Goal: Transaction & Acquisition: Obtain resource

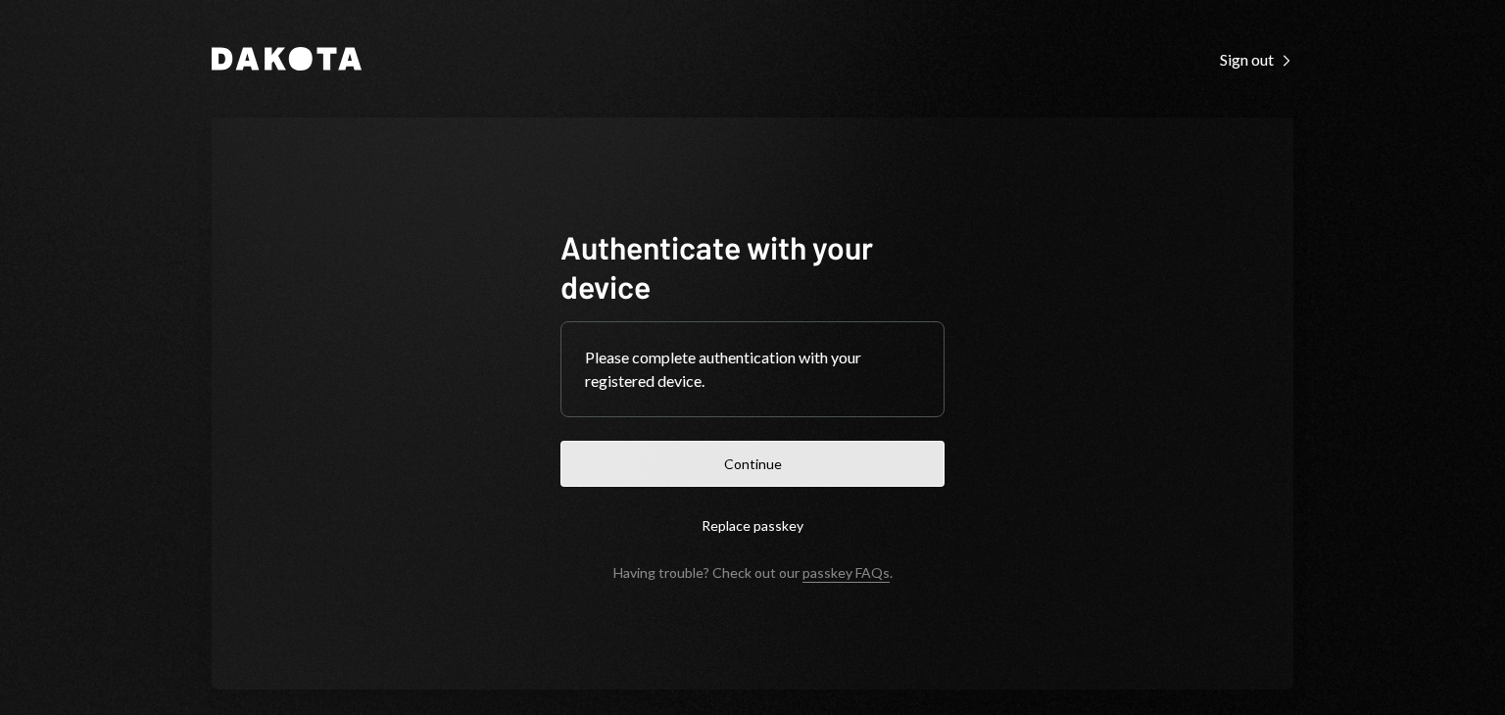
click at [742, 469] on button "Continue" at bounding box center [752, 464] width 384 height 46
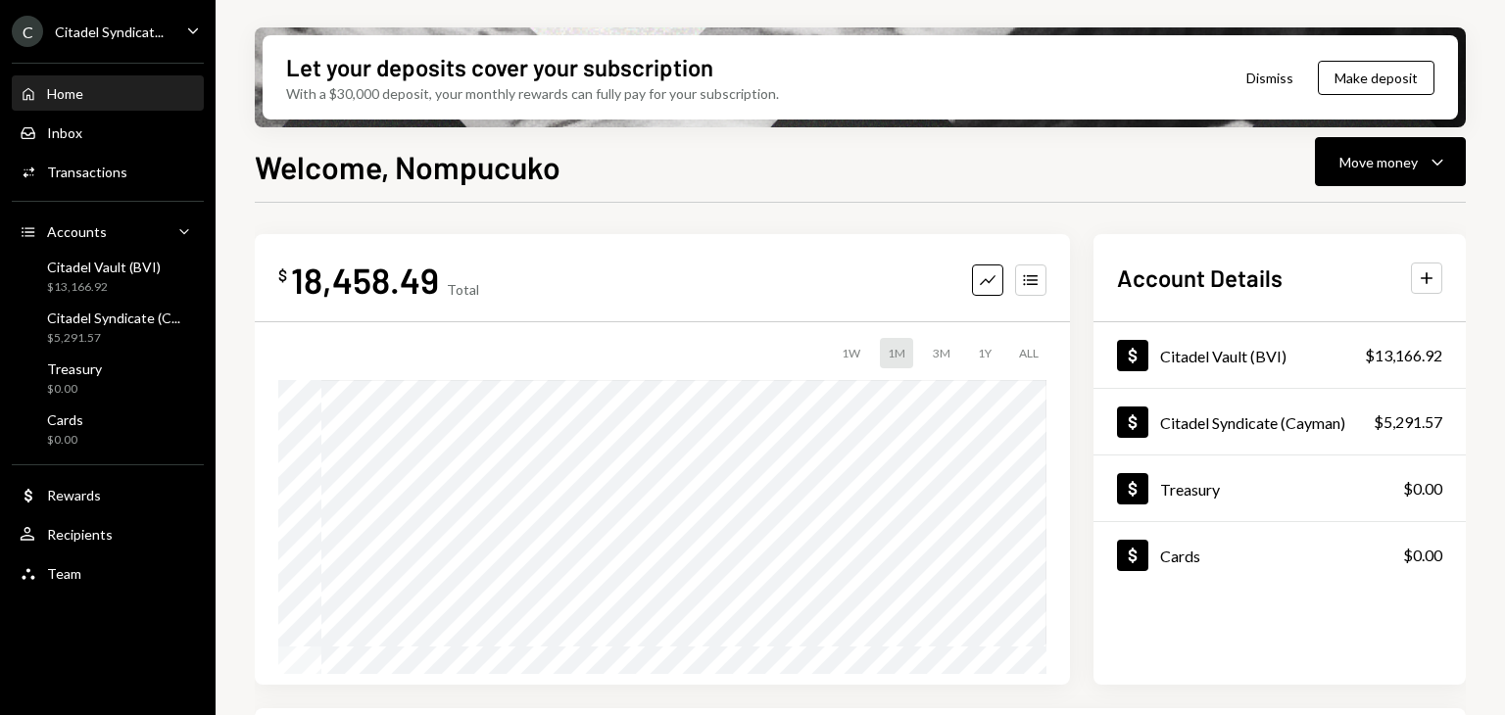
click at [184, 30] on icon "Caret Down" at bounding box center [193, 31] width 22 height 22
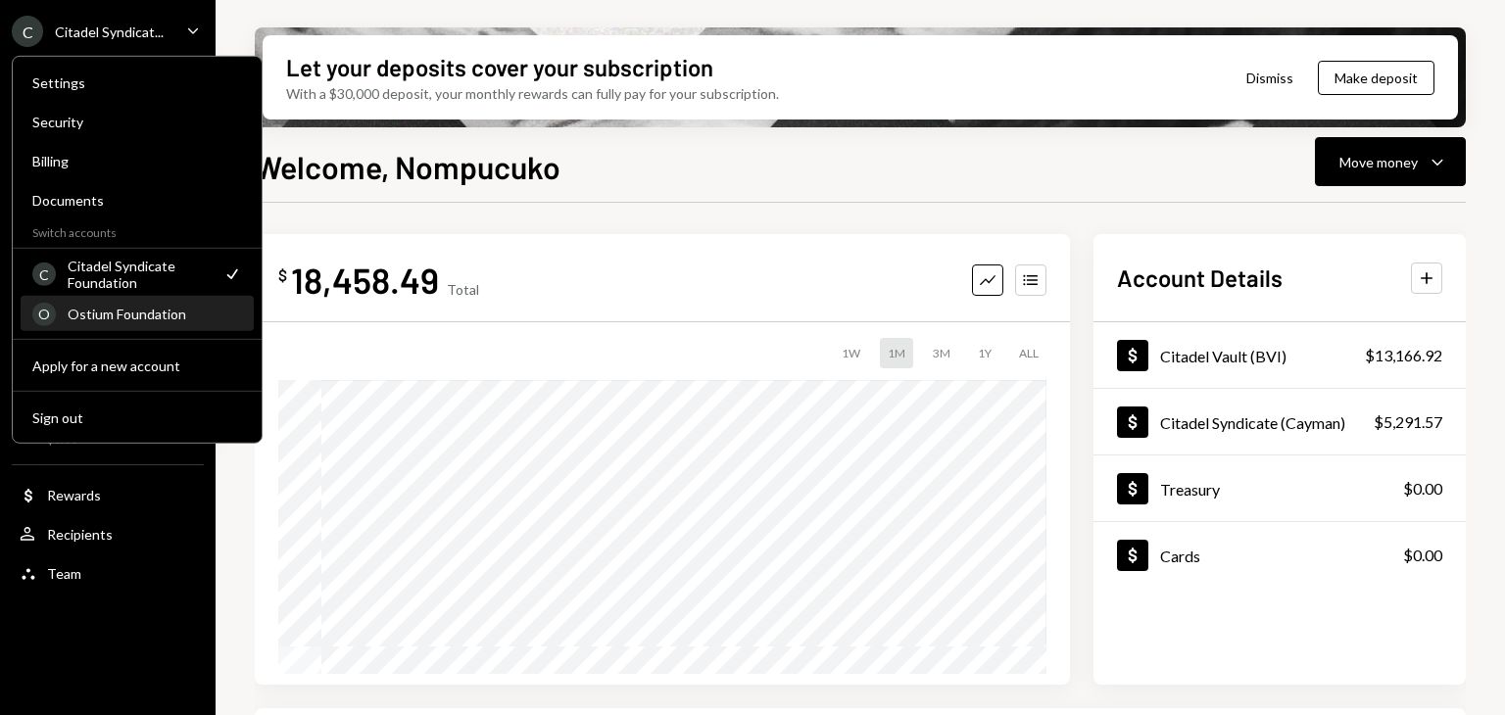
click at [123, 316] on div "Ostium Foundation" at bounding box center [155, 314] width 174 height 17
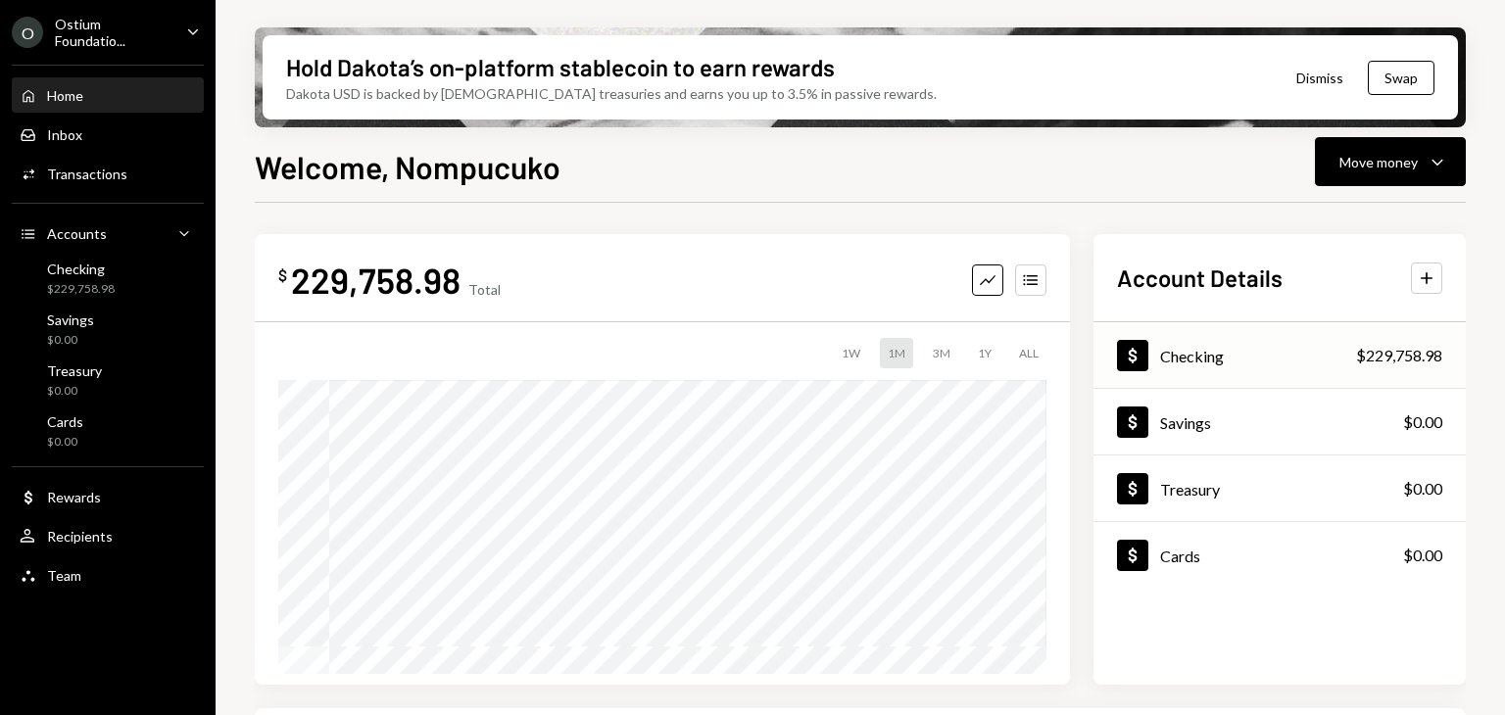
click at [1194, 352] on div "Checking" at bounding box center [1192, 356] width 64 height 19
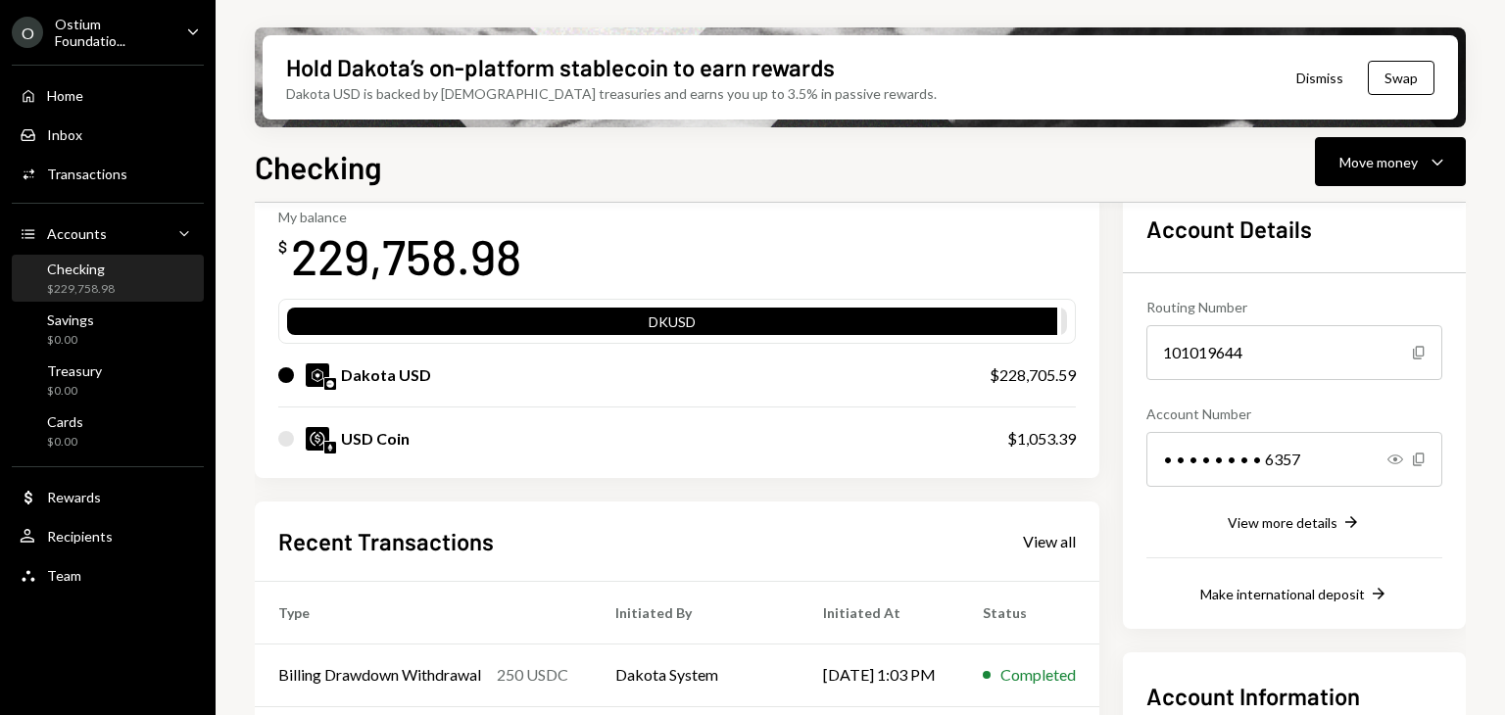
scroll to position [137, 0]
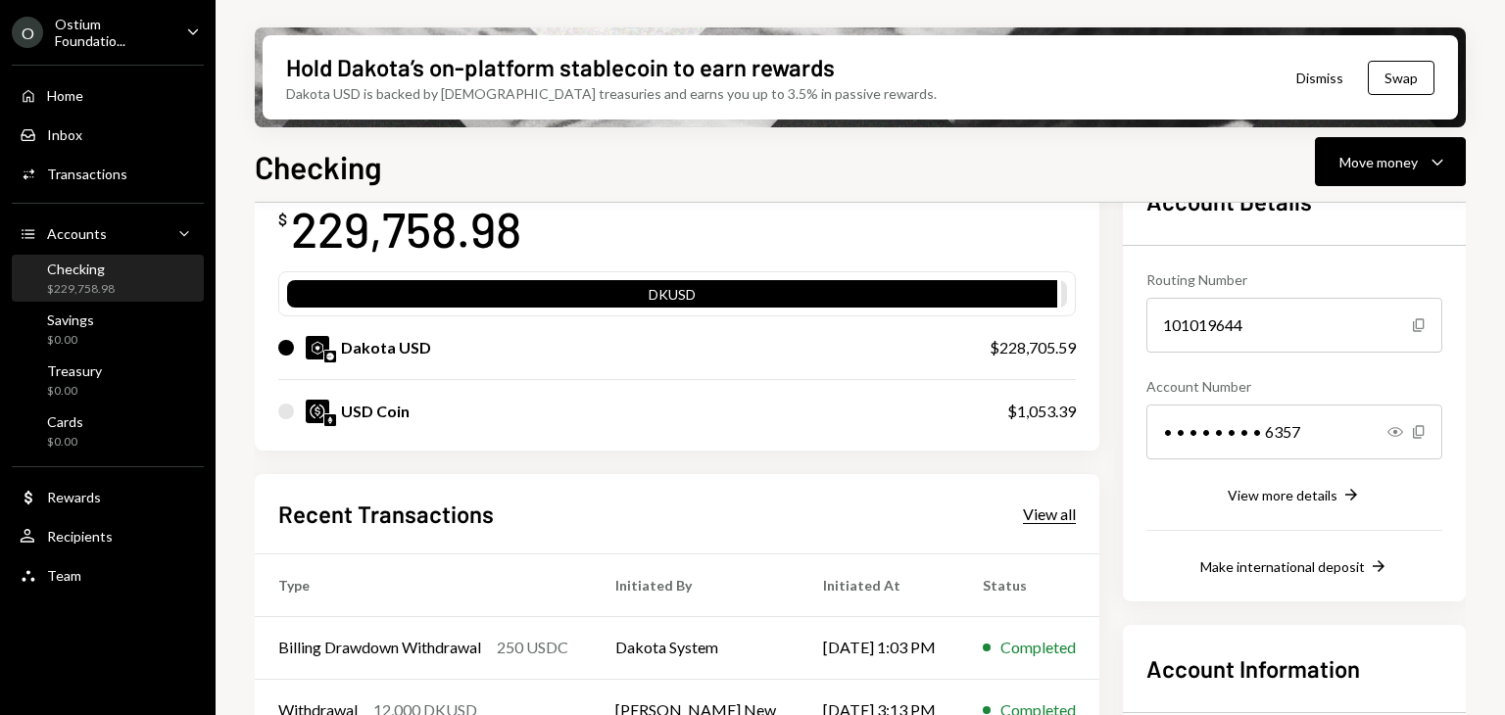
click at [1037, 519] on div "View all" at bounding box center [1049, 515] width 53 height 20
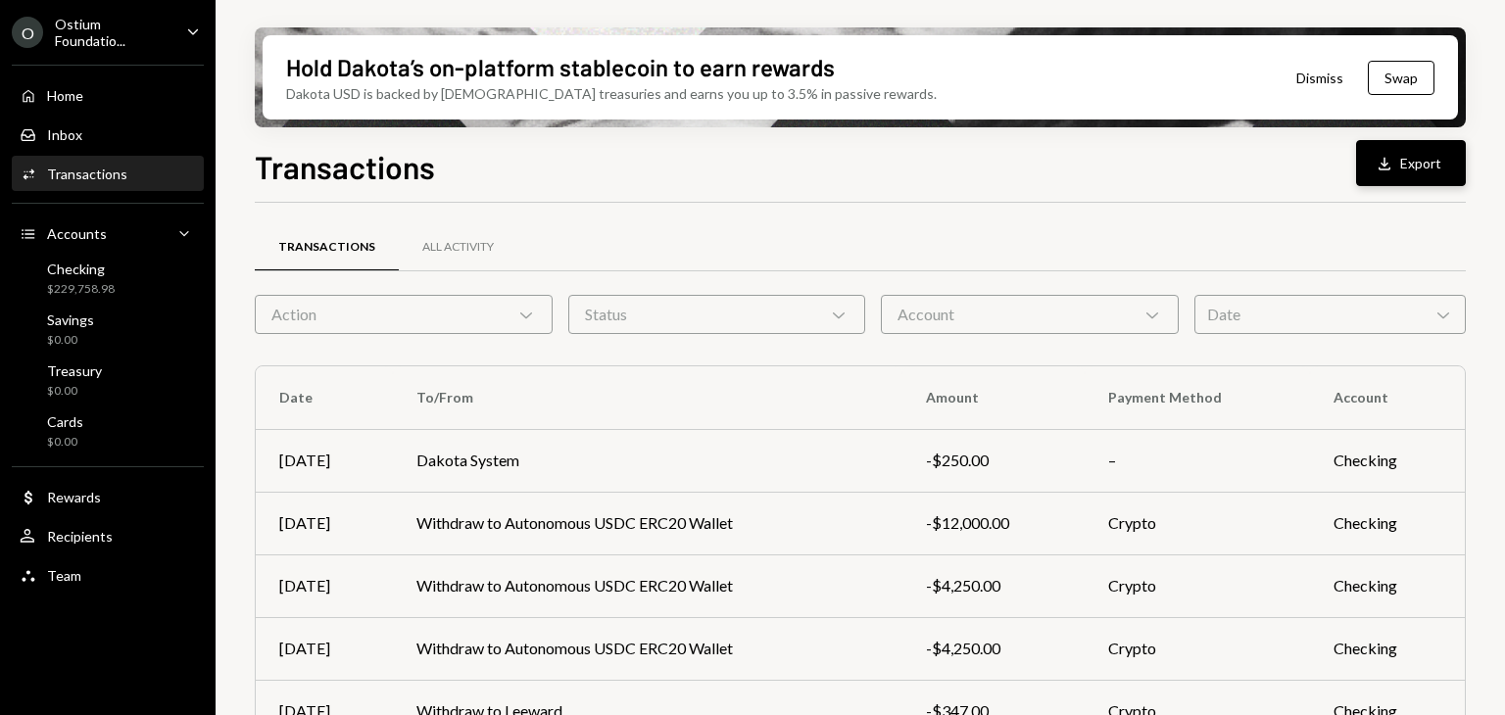
click at [1402, 170] on button "Download Export" at bounding box center [1411, 163] width 110 height 46
click at [192, 32] on icon "Main" at bounding box center [193, 31] width 10 height 6
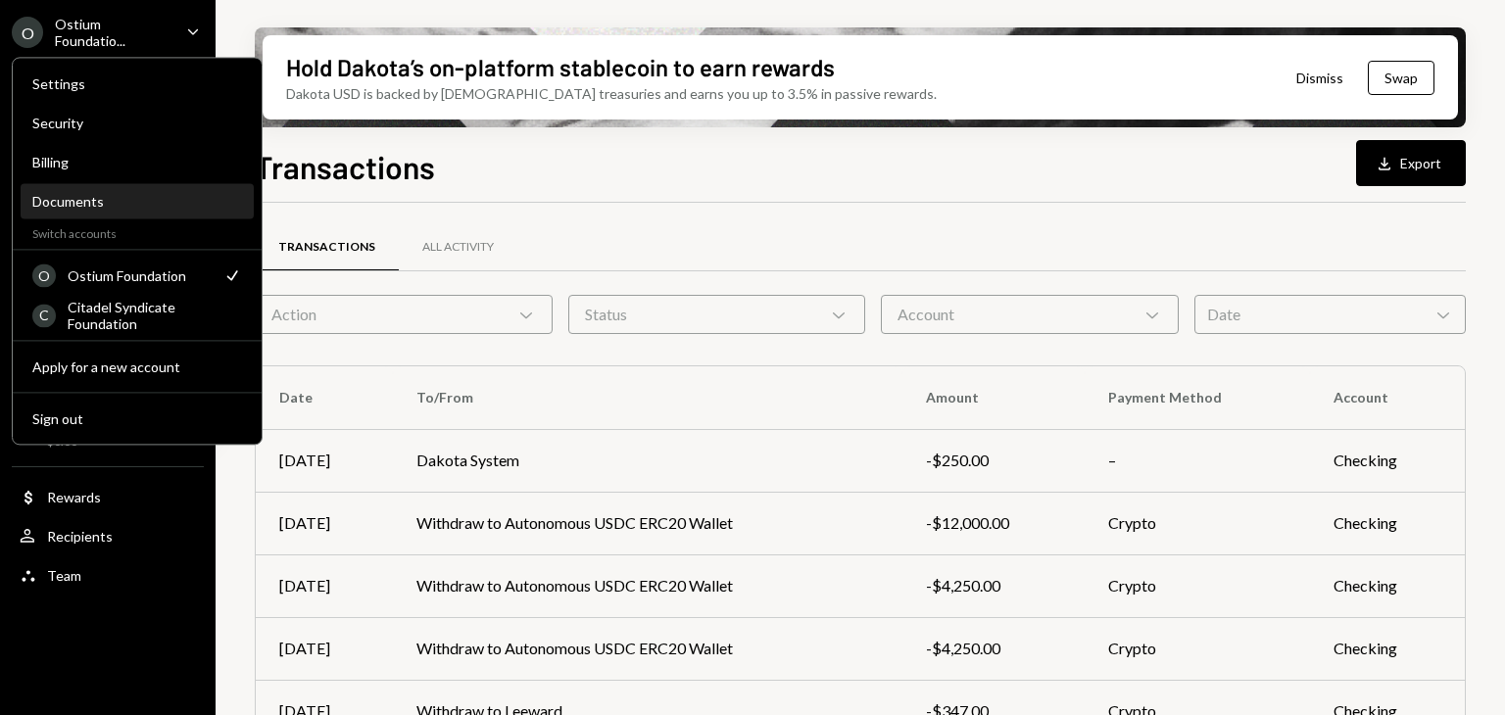
click at [91, 203] on div "Documents" at bounding box center [137, 201] width 210 height 17
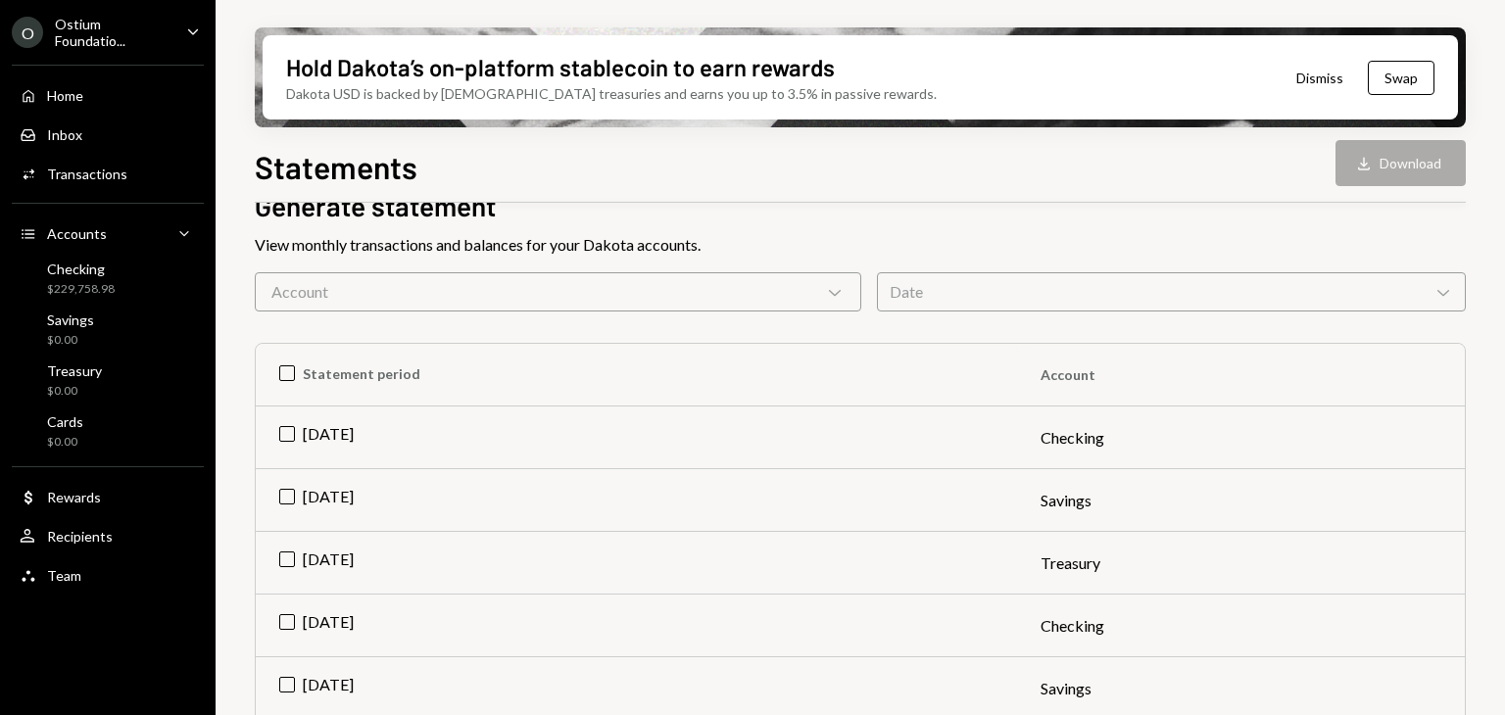
scroll to position [129, 0]
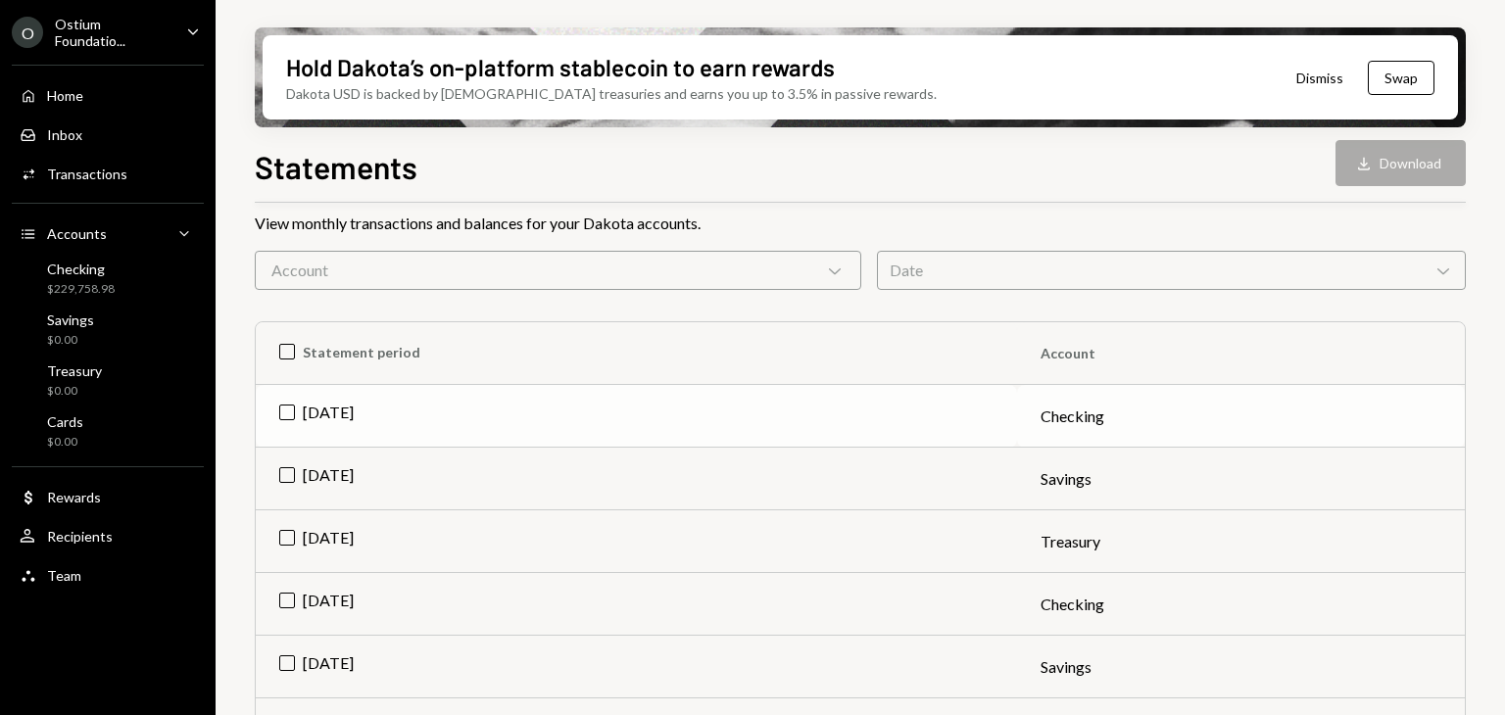
click at [290, 408] on td "[DATE]" at bounding box center [636, 416] width 761 height 63
click at [286, 485] on td "[DATE]" at bounding box center [636, 479] width 761 height 63
click at [278, 471] on td "Check [DATE]" at bounding box center [636, 479] width 761 height 63
click at [1380, 171] on button "Download Download" at bounding box center [1401, 163] width 130 height 46
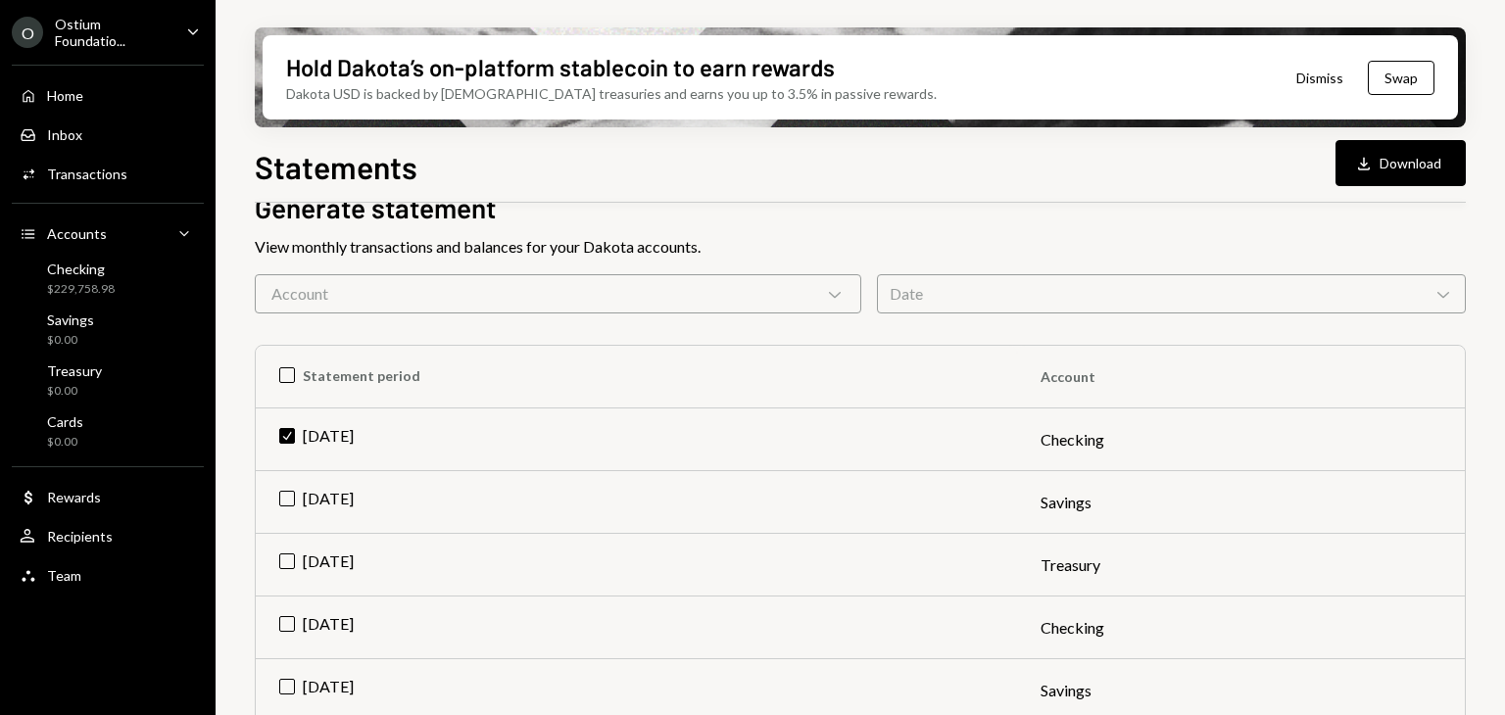
scroll to position [106, 0]
click at [189, 37] on icon "Caret Down" at bounding box center [193, 32] width 22 height 22
click at [688, 179] on div "Statements Download Download" at bounding box center [860, 164] width 1211 height 43
click at [81, 275] on div "Checking" at bounding box center [81, 269] width 68 height 17
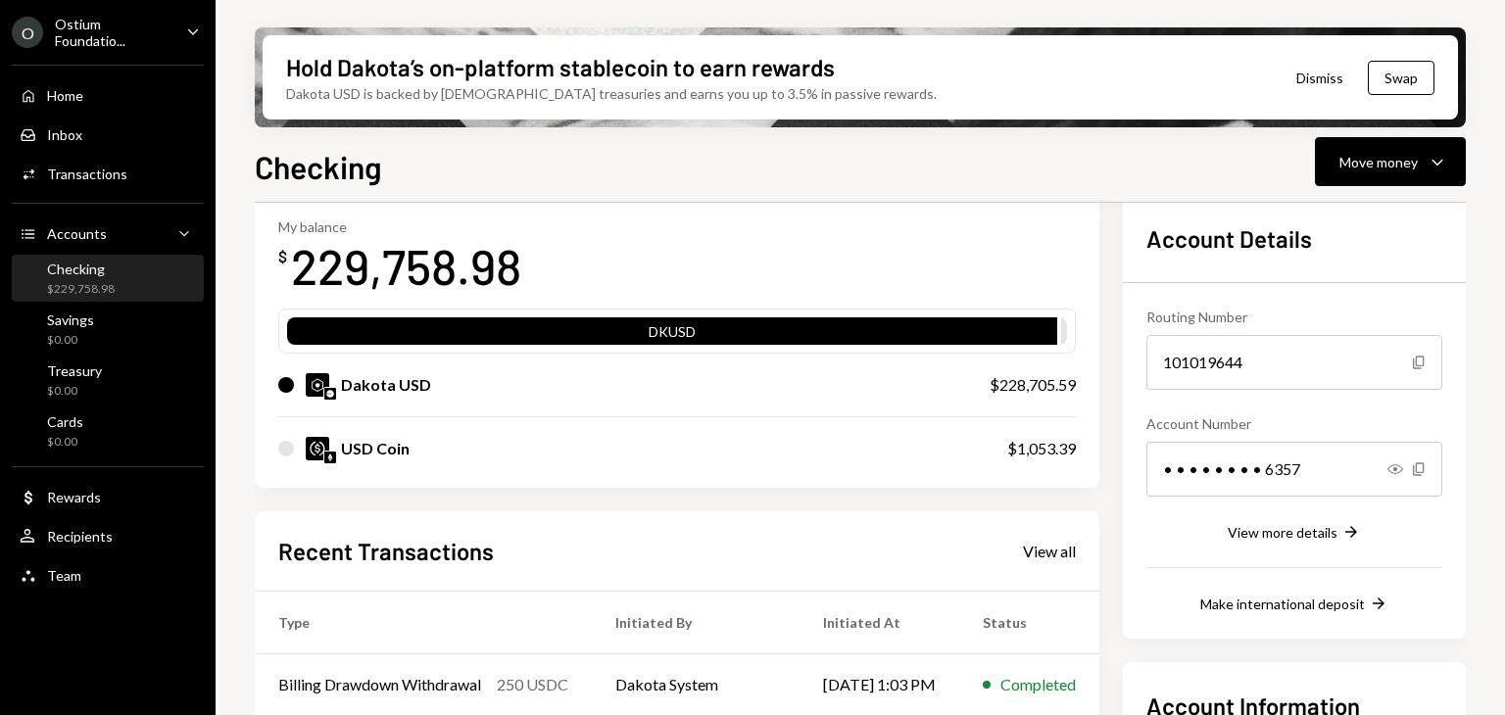
scroll to position [98, 0]
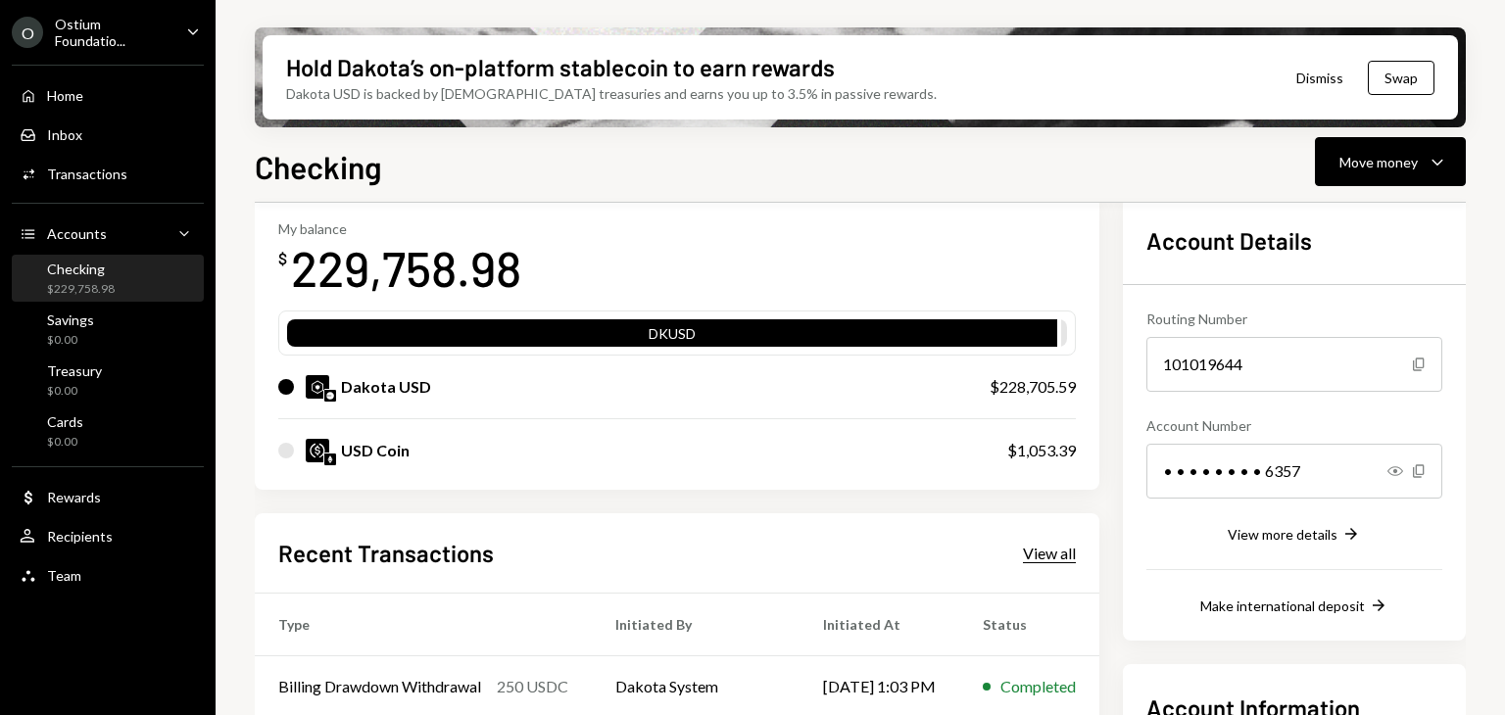
click at [1028, 559] on div "View all" at bounding box center [1049, 554] width 53 height 20
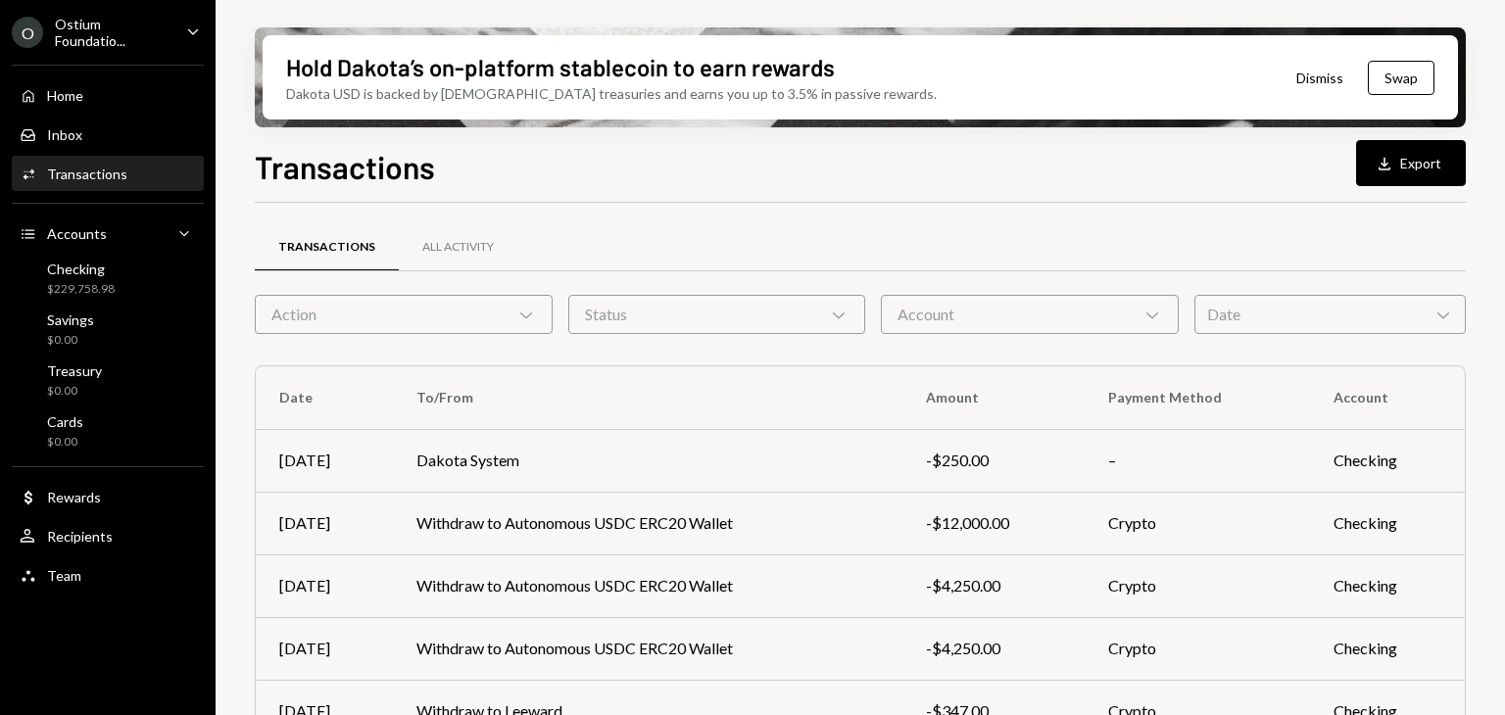
click at [517, 324] on div "Action Chevron Down" at bounding box center [404, 314] width 298 height 39
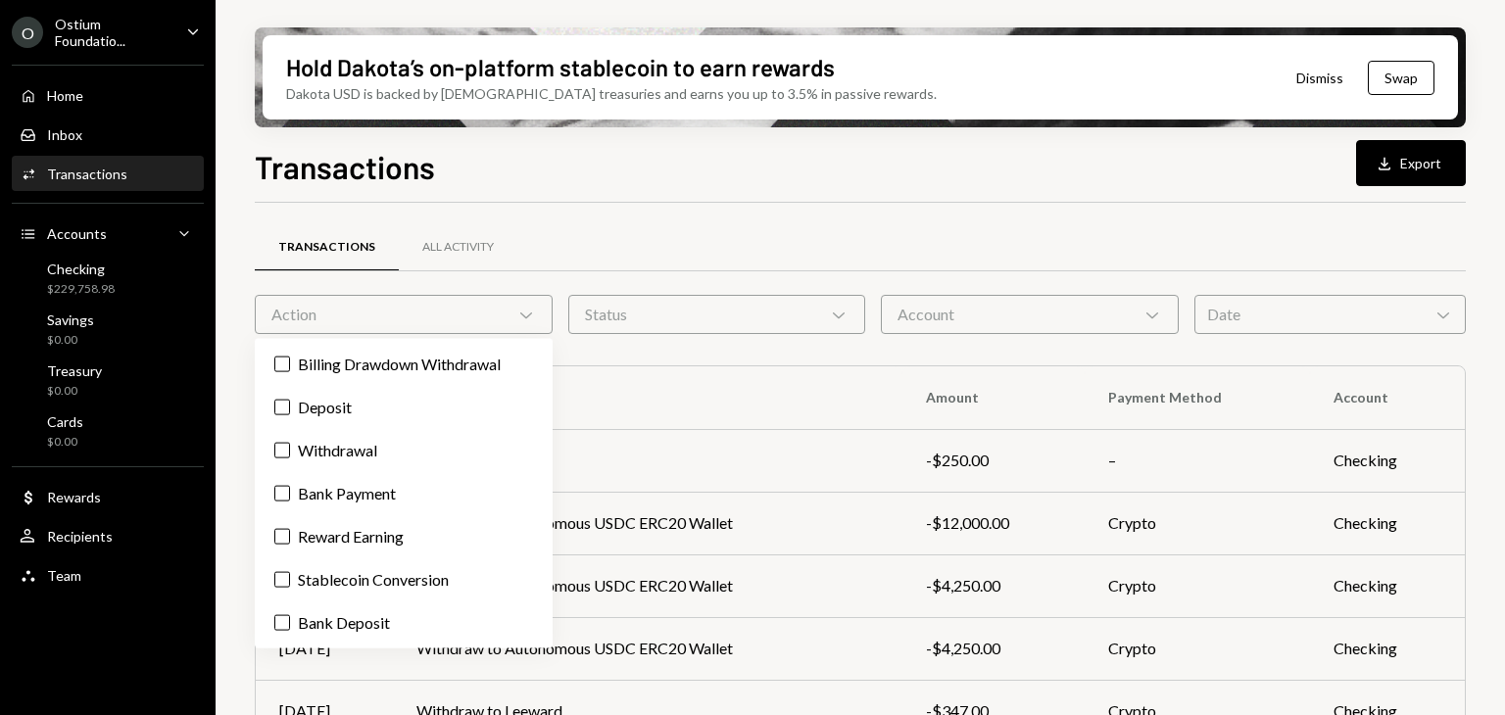
click at [787, 336] on div "Transactions All Activity Action Chevron Down Status Chevron Down Account Chevr…" at bounding box center [860, 686] width 1211 height 904
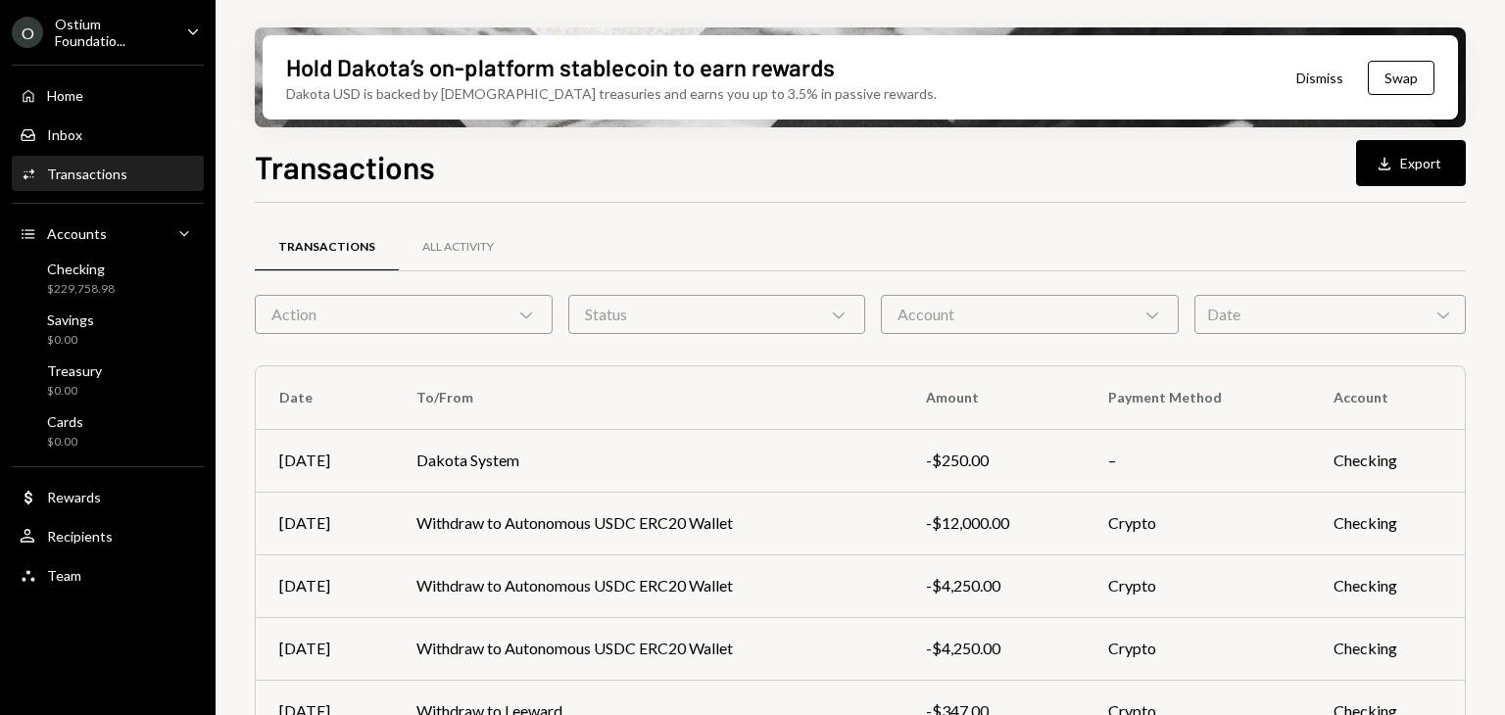
click at [821, 303] on div "Status Chevron Down" at bounding box center [717, 314] width 298 height 39
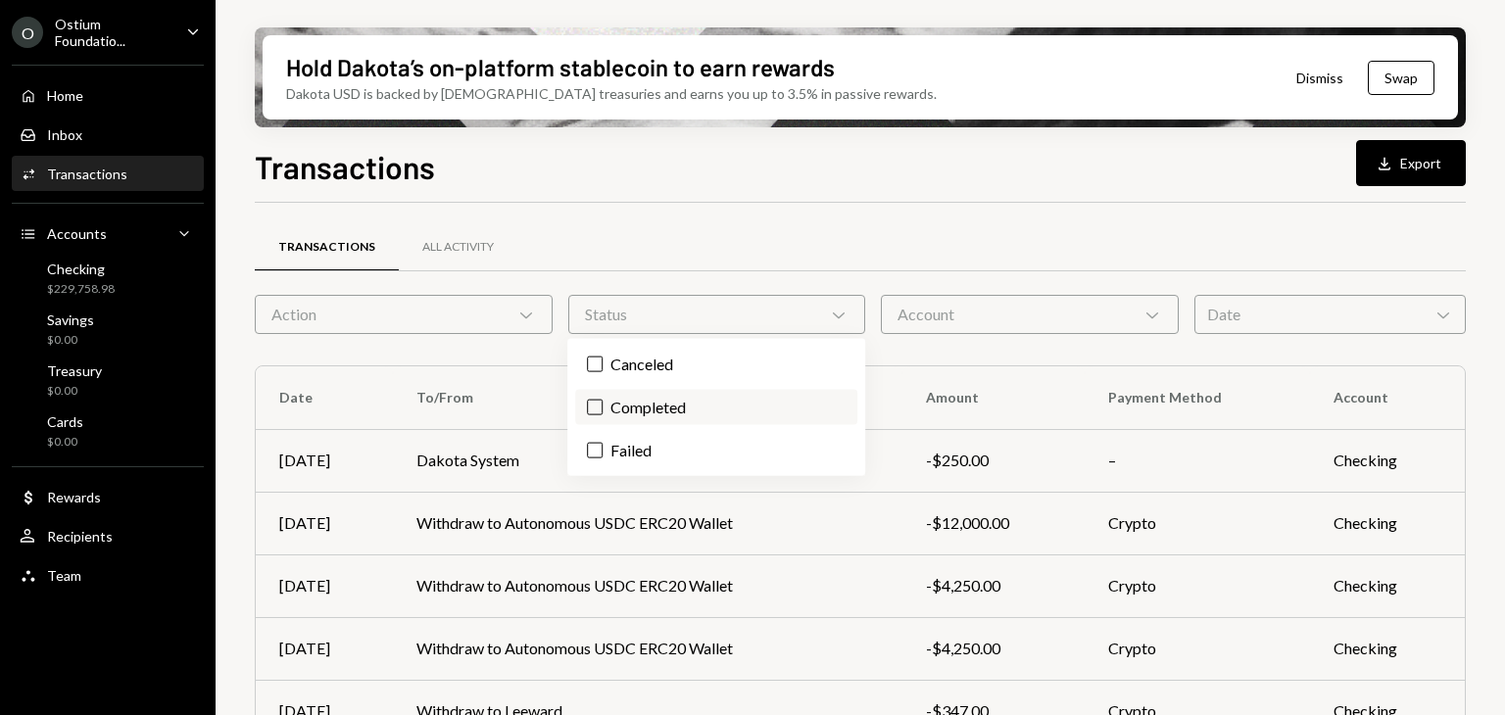
click at [592, 403] on button "Completed" at bounding box center [595, 408] width 16 height 16
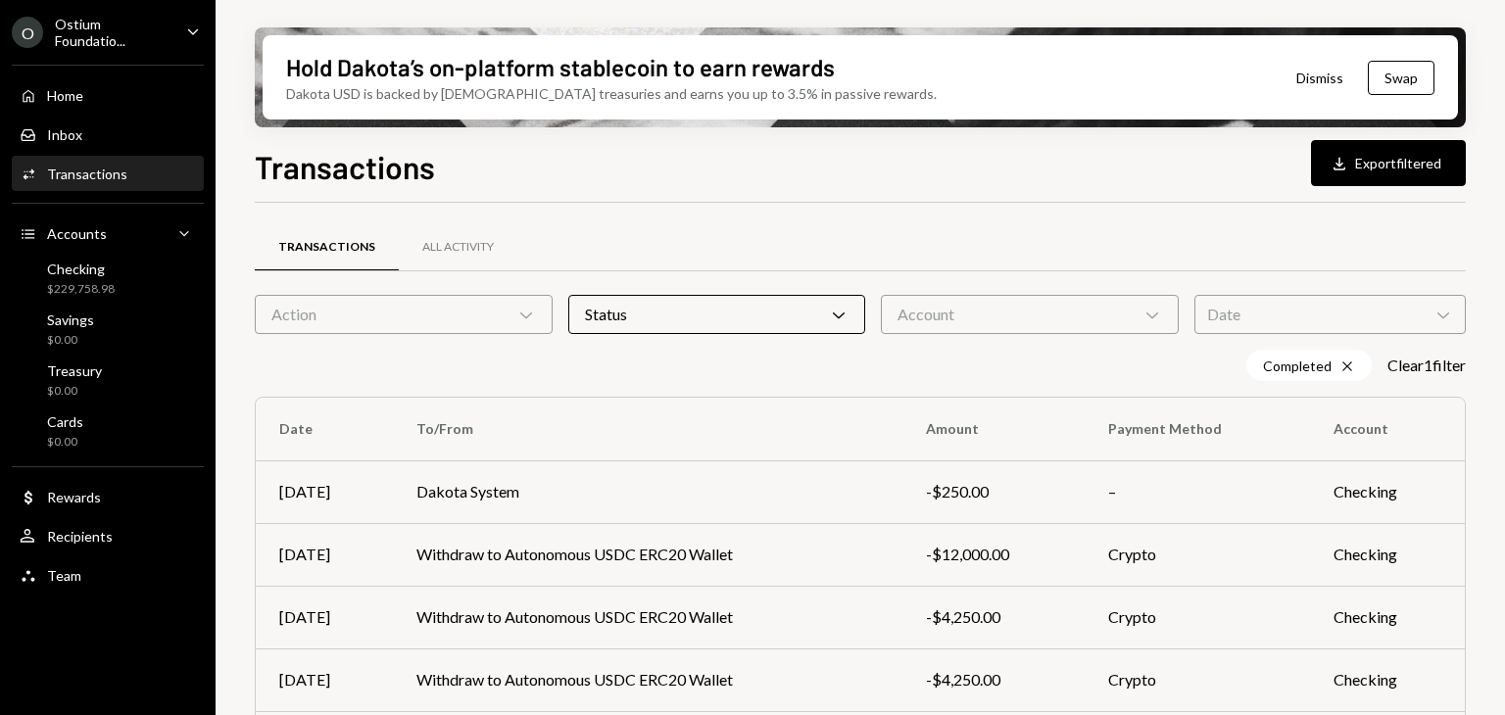
click at [1106, 318] on div "Account Chevron Down" at bounding box center [1030, 314] width 298 height 39
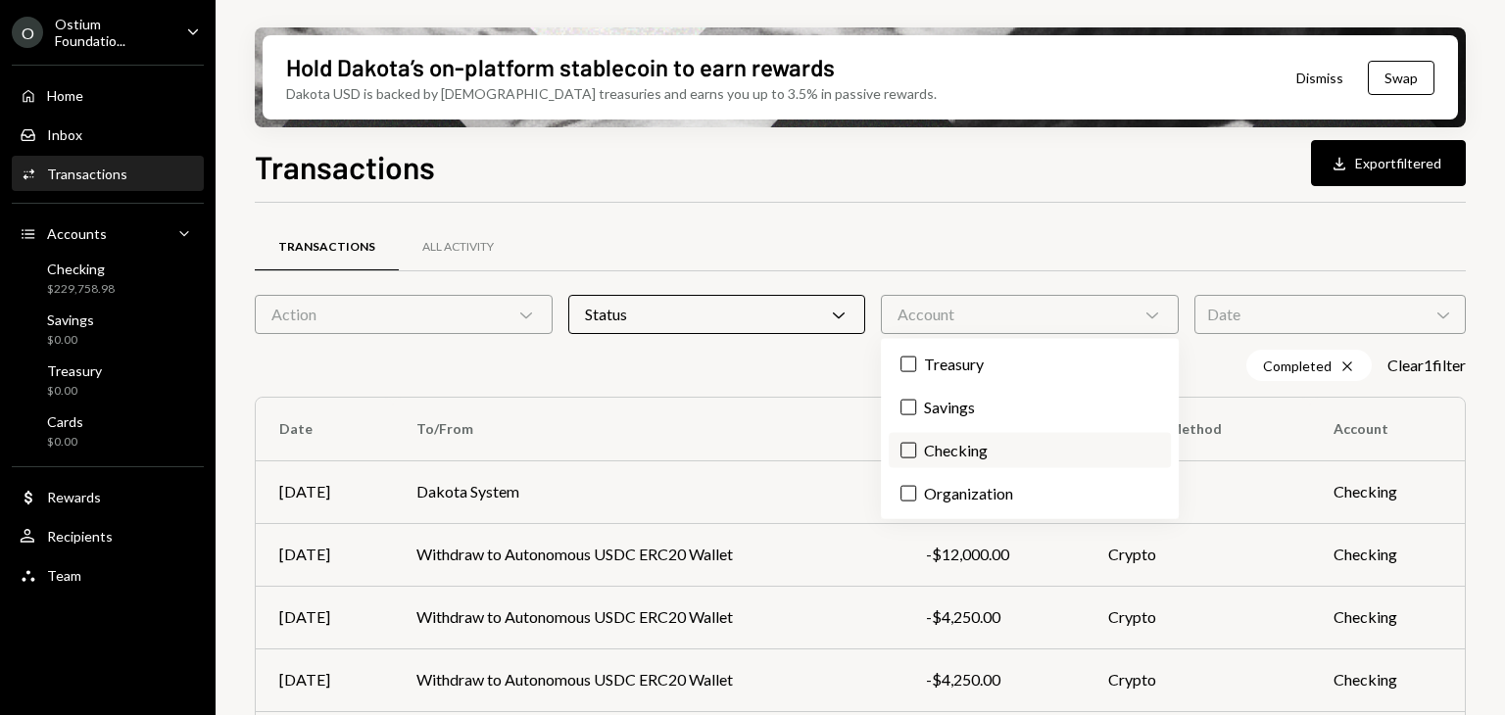
click at [913, 452] on button "Checking" at bounding box center [908, 451] width 16 height 16
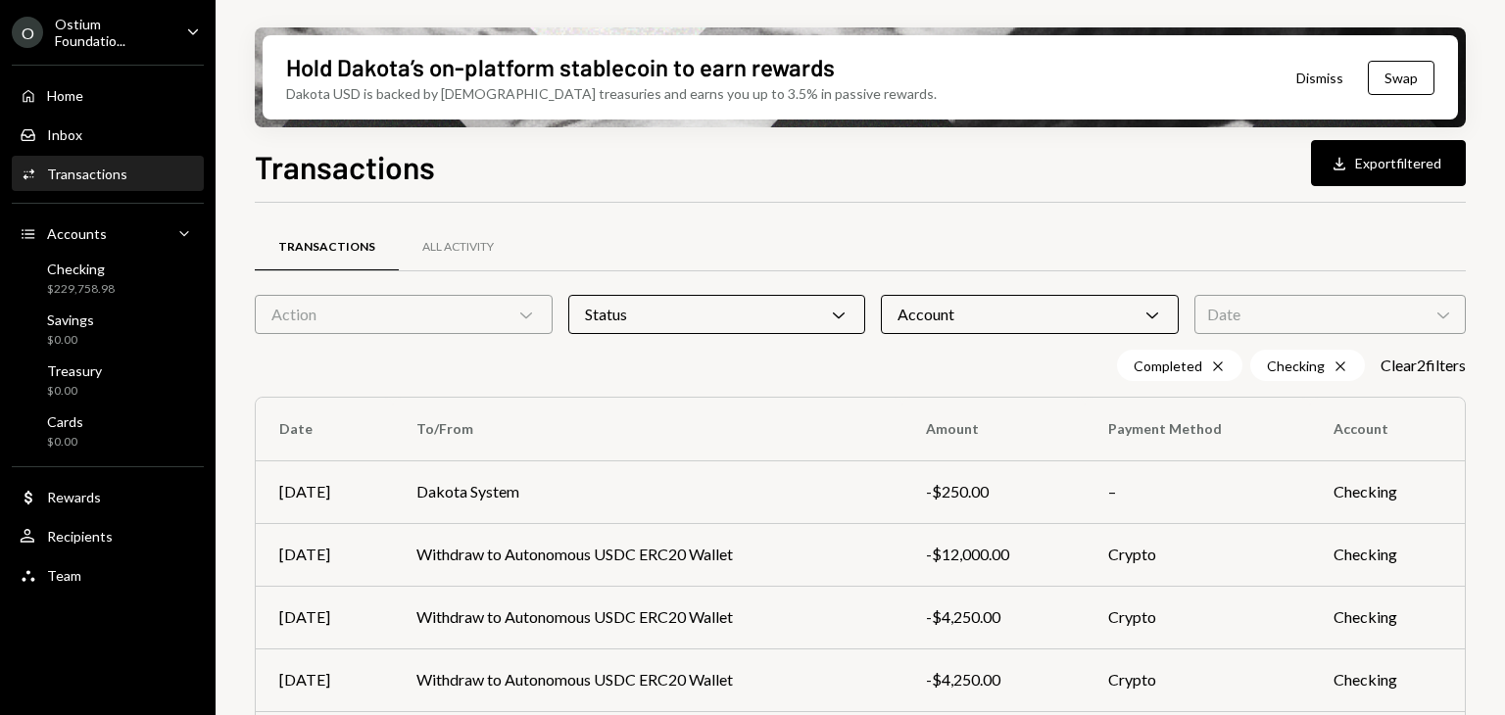
click at [1399, 314] on div "Date Chevron Down" at bounding box center [1329, 314] width 271 height 39
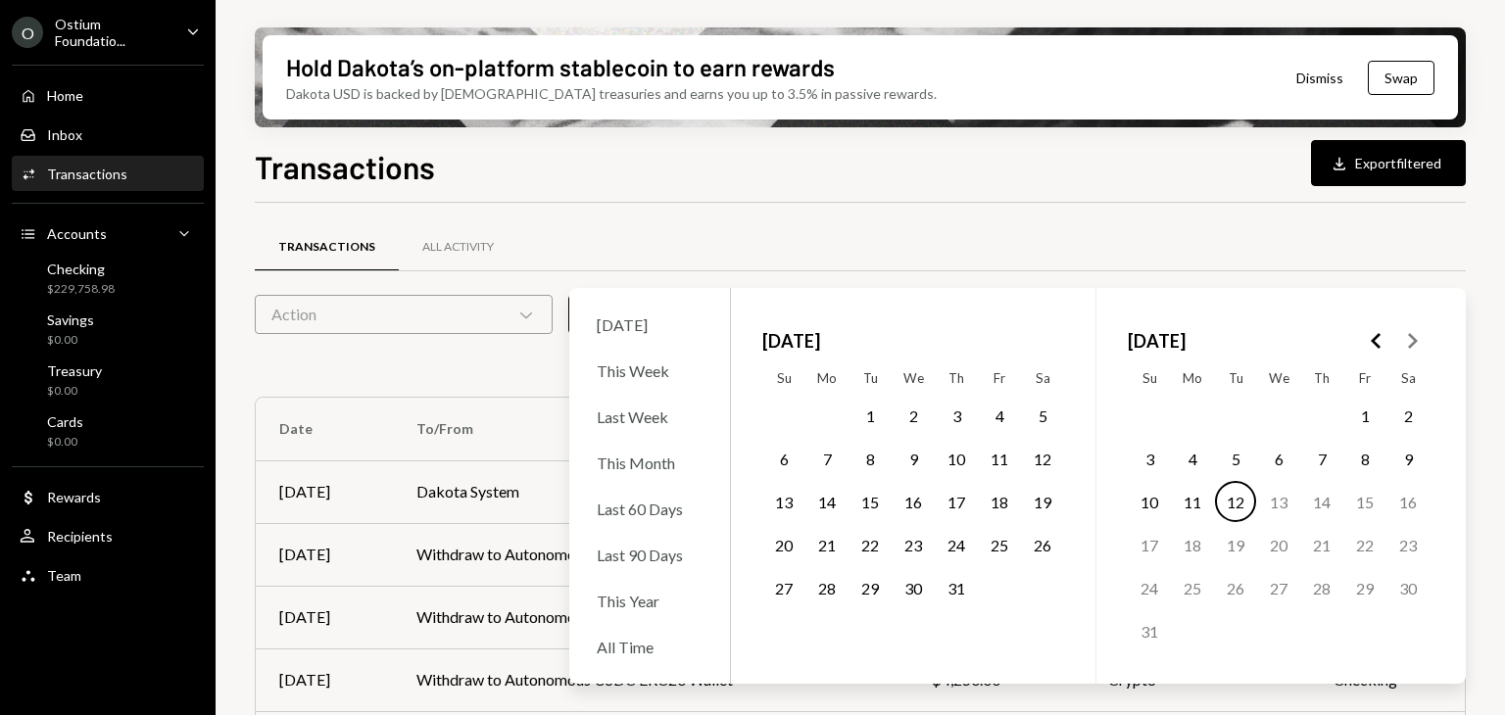
click at [868, 415] on button "1" at bounding box center [870, 415] width 41 height 41
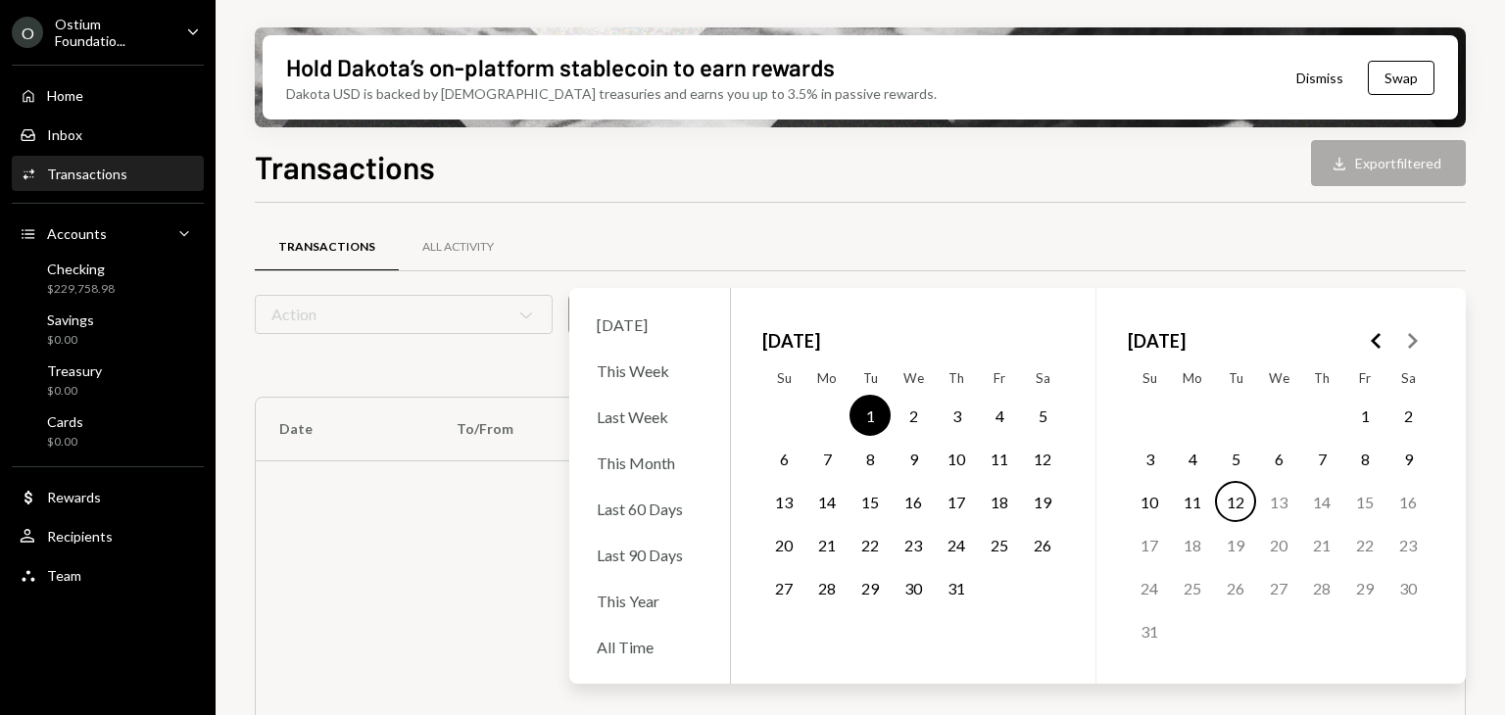
click at [955, 586] on button "31" at bounding box center [956, 587] width 41 height 41
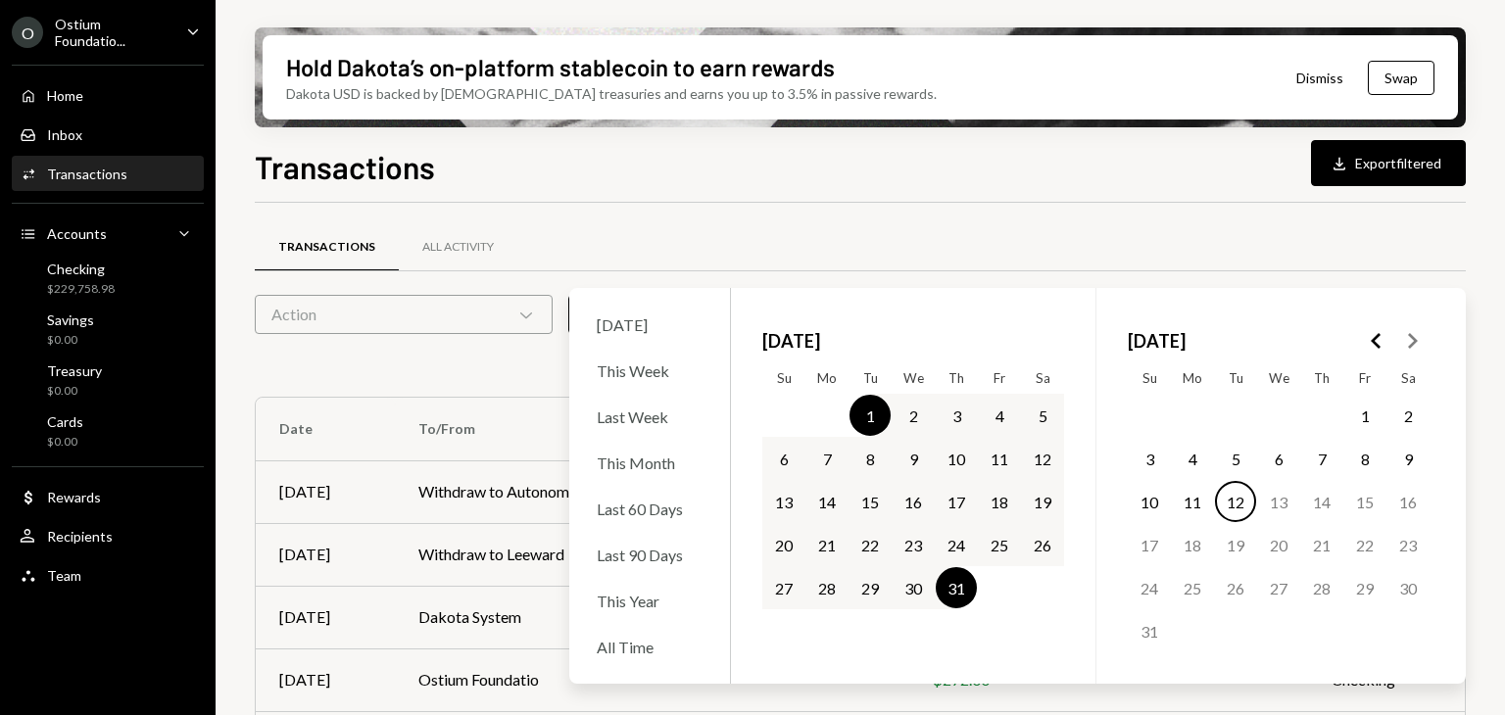
click at [1176, 211] on div "Transactions All Activity Action Chevron Down Status Chevron Down Account Chevr…" at bounding box center [860, 508] width 1211 height 611
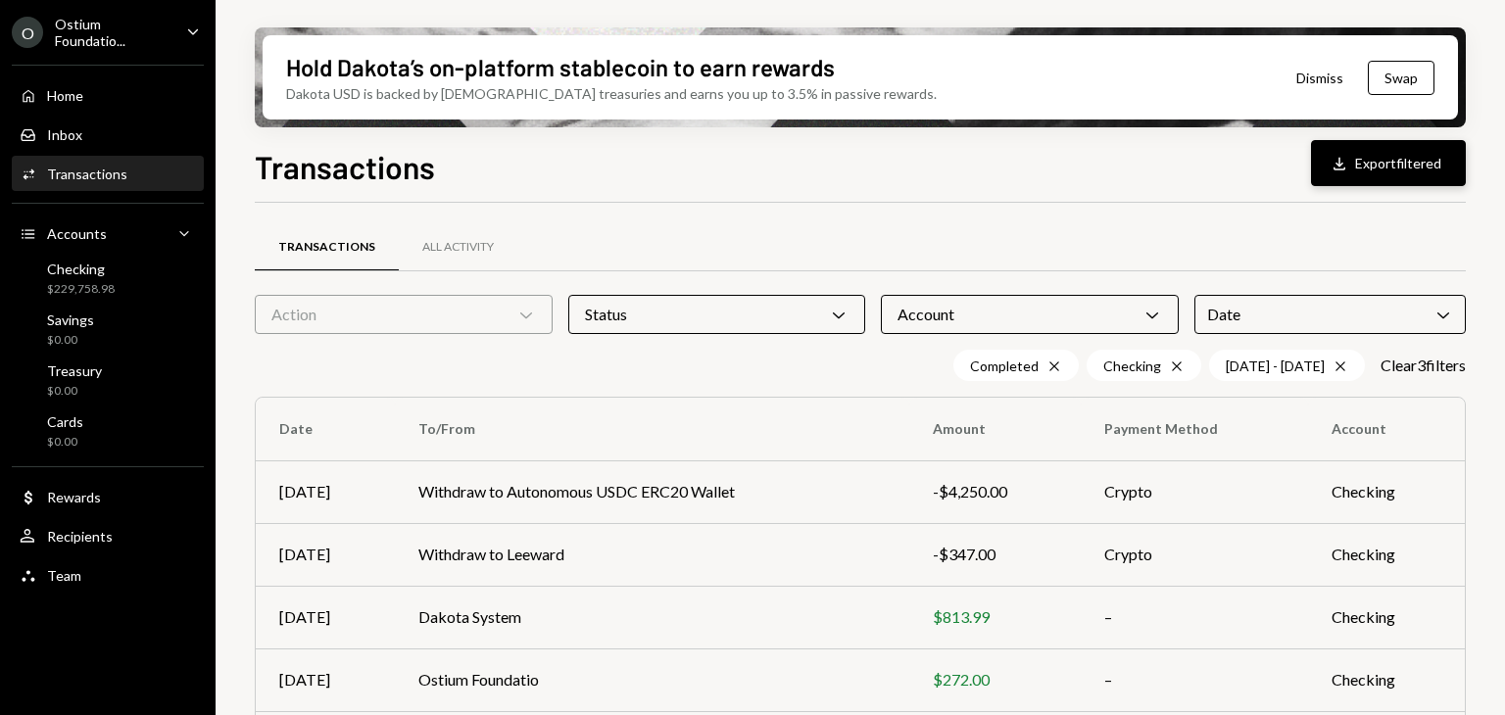
click at [1388, 164] on button "Download Export filtered" at bounding box center [1388, 163] width 155 height 46
click at [183, 25] on icon "Caret Down" at bounding box center [193, 32] width 22 height 22
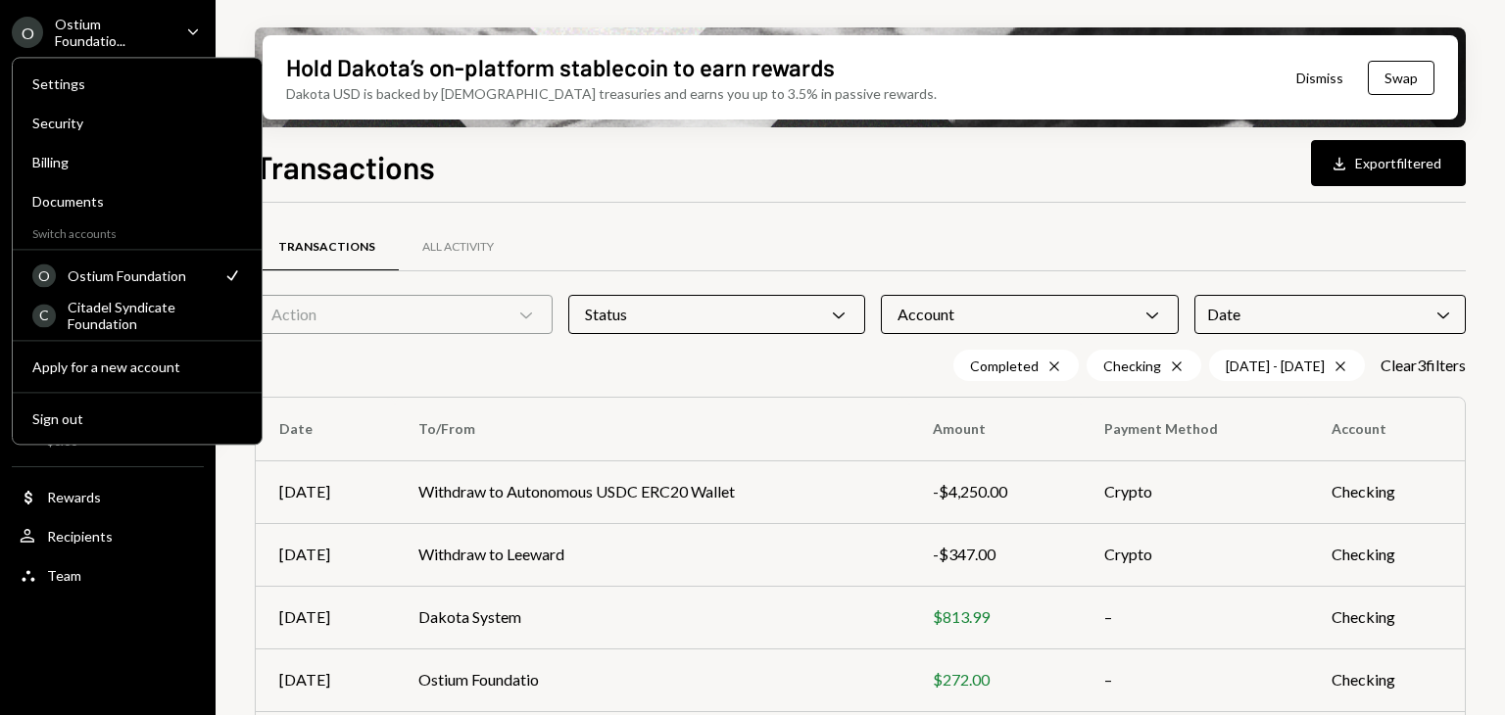
click at [1137, 282] on div "Transactions All Activity" at bounding box center [860, 258] width 1211 height 73
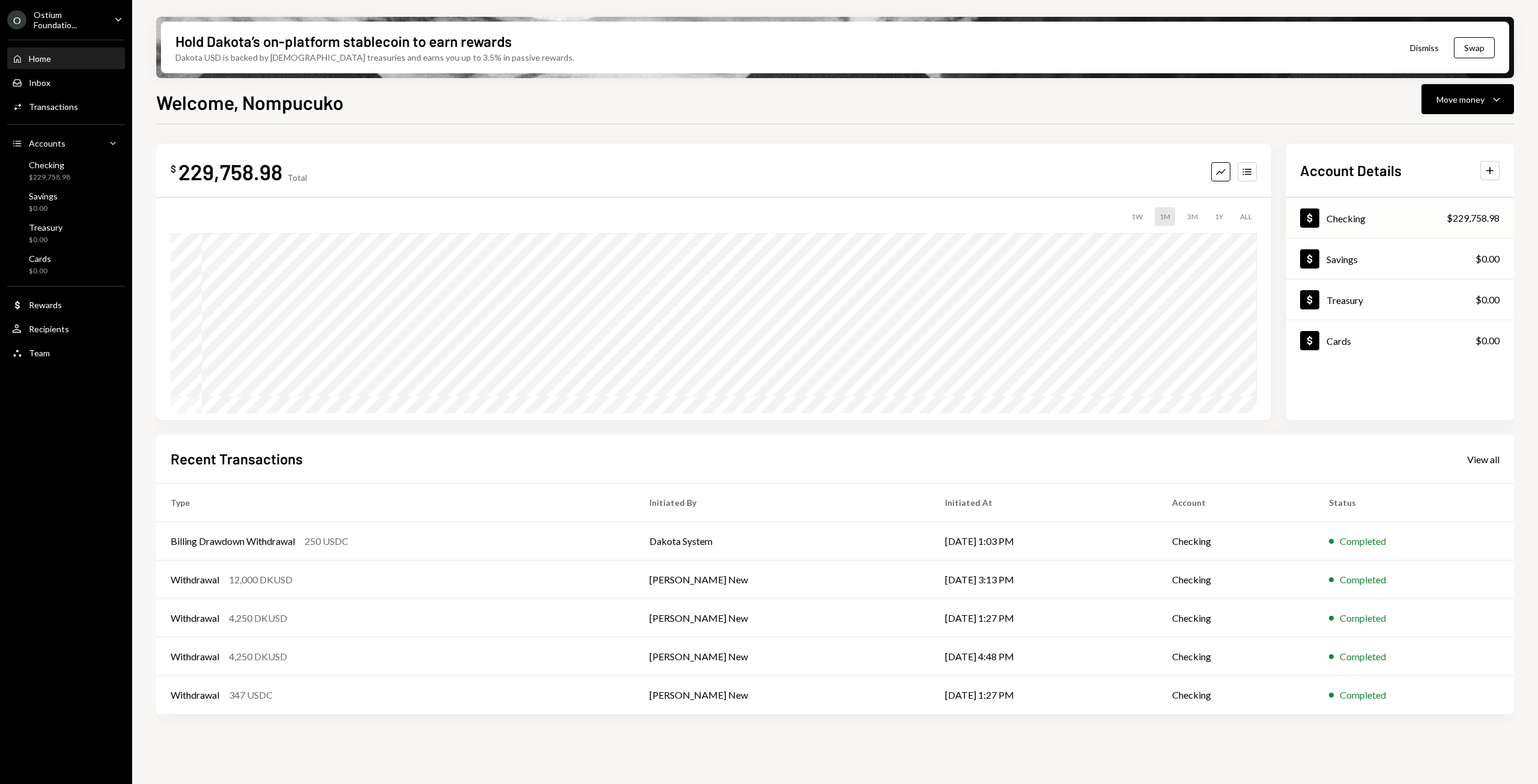
click at [1356, 217] on div "Checking" at bounding box center [1347, 218] width 39 height 12
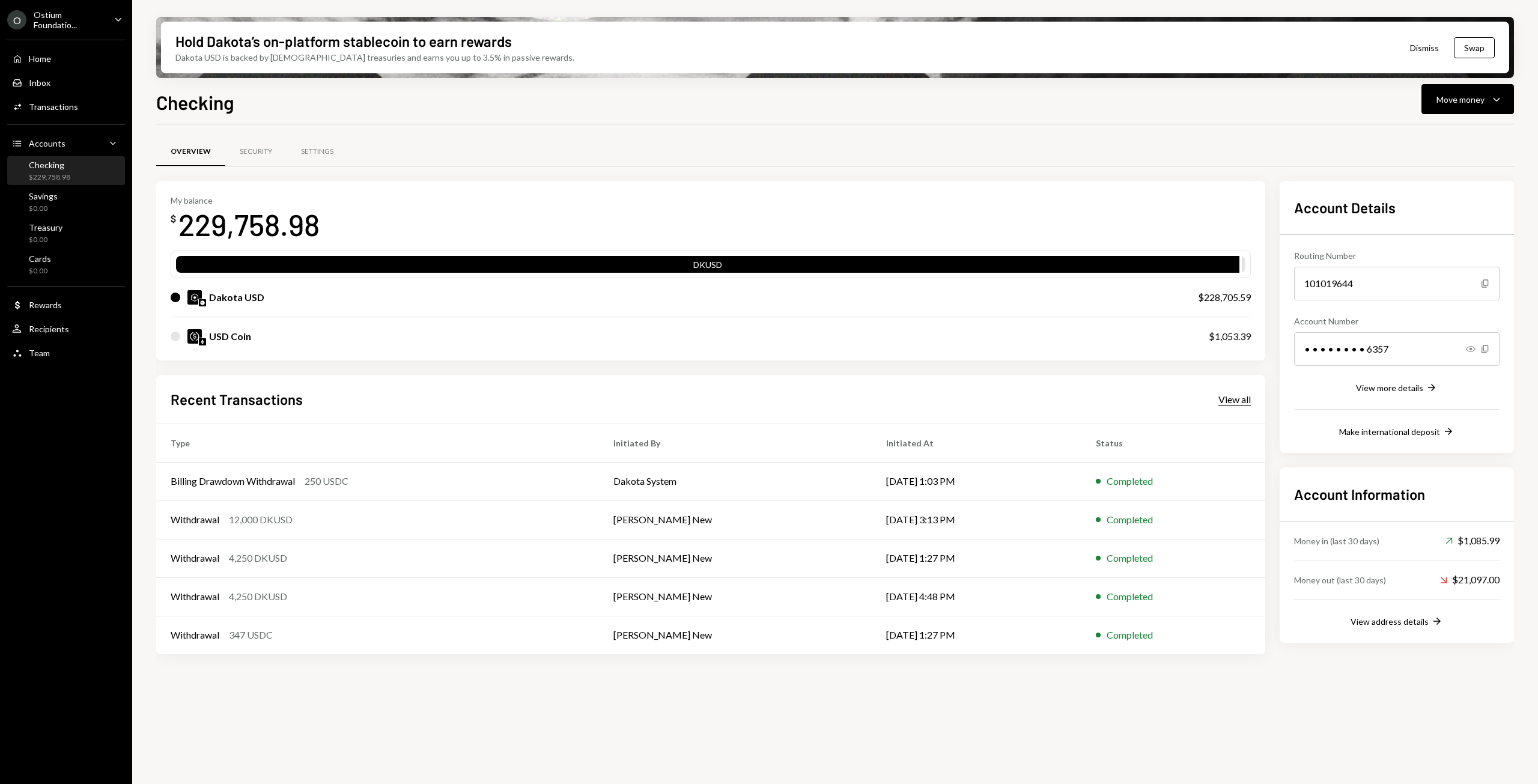
click at [1234, 397] on div "View all" at bounding box center [1234, 400] width 33 height 12
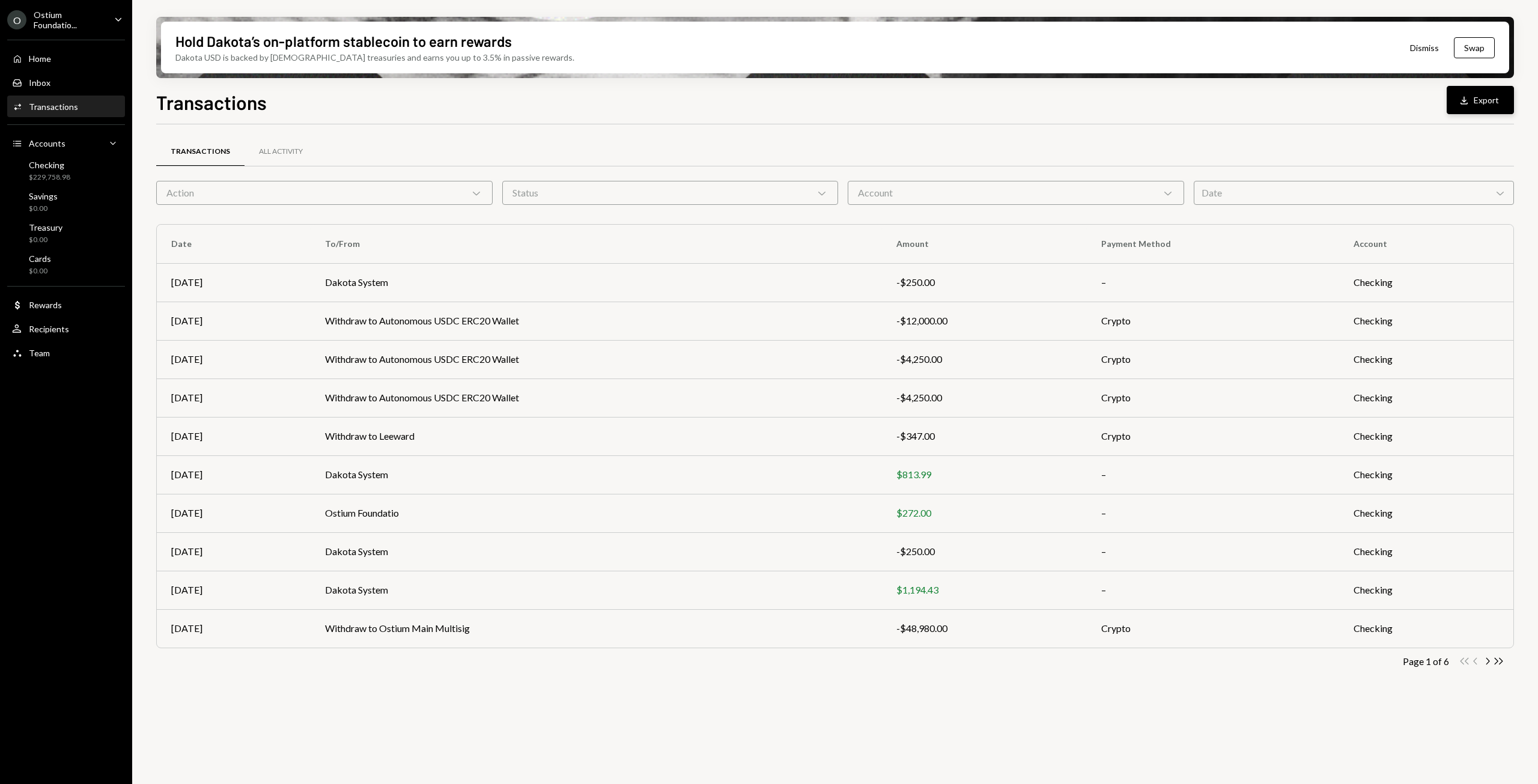
click at [1491, 101] on button "Download Export" at bounding box center [1480, 100] width 67 height 28
click at [1467, 103] on icon "button" at bounding box center [1464, 100] width 7 height 8
